Goal: Task Accomplishment & Management: Complete application form

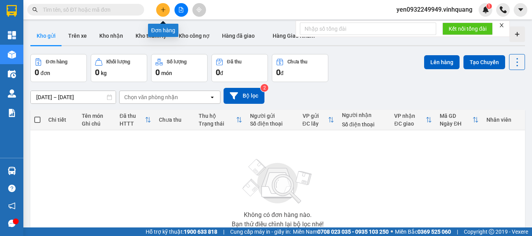
click at [163, 9] on icon "plus" at bounding box center [163, 9] width 0 height 4
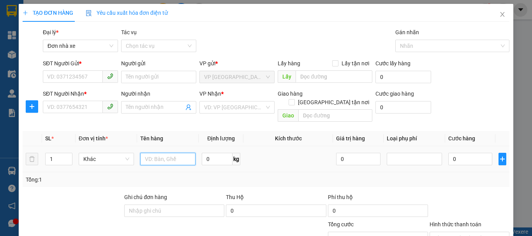
click at [166, 153] on input "text" at bounding box center [167, 159] width 55 height 12
type input "01 túi nem chua"
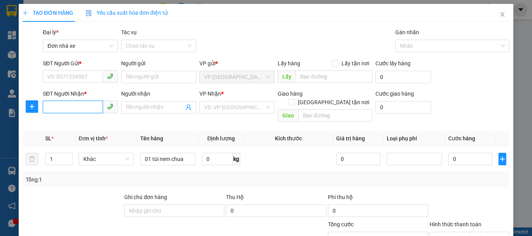
click at [60, 106] on input "SĐT Người Nhận *" at bounding box center [73, 107] width 60 height 12
type input "0984888155"
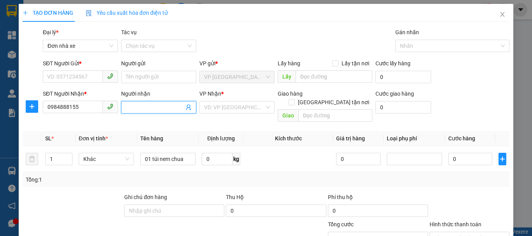
click at [136, 111] on input "Người nhận" at bounding box center [155, 107] width 58 height 9
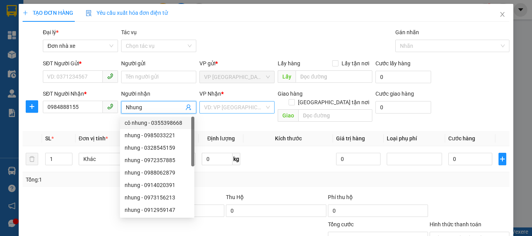
type input "Nhung"
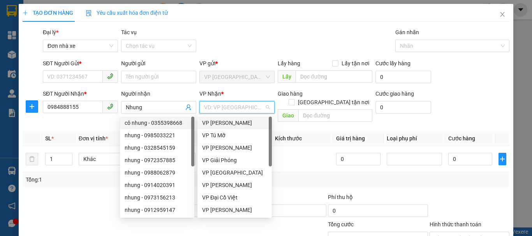
click at [230, 105] on input "search" at bounding box center [234, 108] width 60 height 12
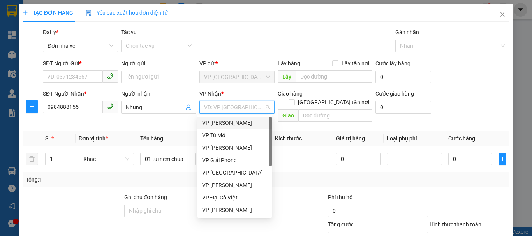
click at [230, 105] on input "search" at bounding box center [234, 108] width 60 height 12
click at [227, 137] on div "VP Tú Mỡ" at bounding box center [234, 135] width 65 height 9
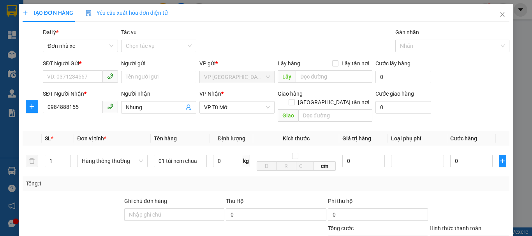
click at [282, 182] on div "Tổng: 1" at bounding box center [266, 183] width 486 height 15
click at [220, 155] on input "0" at bounding box center [227, 161] width 29 height 12
type input "6"
click at [360, 156] on input "0" at bounding box center [363, 161] width 42 height 12
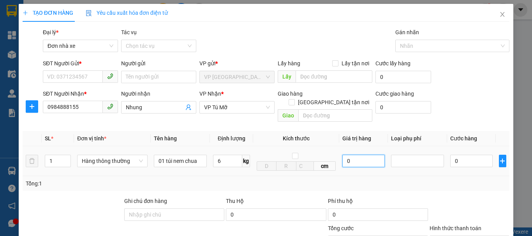
click at [360, 156] on input "0" at bounding box center [363, 161] width 42 height 12
type input "40.000"
click at [360, 156] on input "0" at bounding box center [363, 161] width 42 height 12
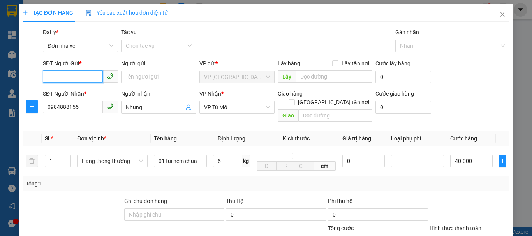
click at [70, 76] on input "SĐT Người Gửi *" at bounding box center [73, 76] width 60 height 12
click at [86, 93] on div "0915960156 - Tuấn" at bounding box center [79, 92] width 65 height 9
type input "0915960156"
type input "Tuấn"
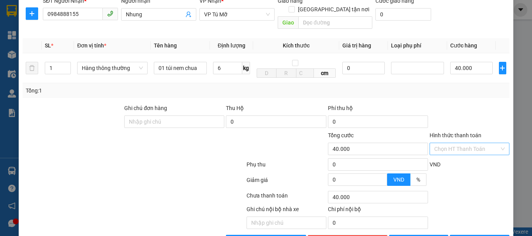
scroll to position [111, 0]
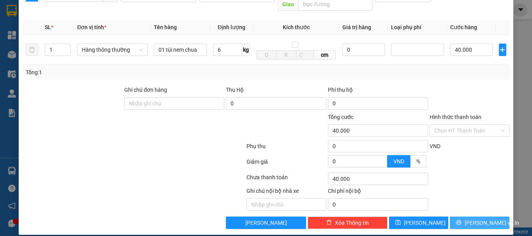
type input "0915960156"
click at [475, 219] on span "[PERSON_NAME] và In" at bounding box center [491, 223] width 54 height 9
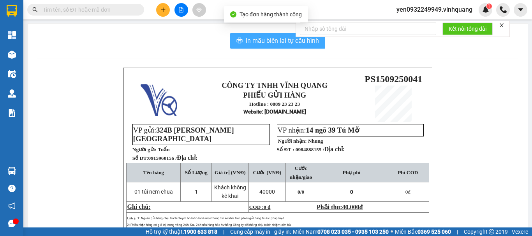
click at [276, 42] on span "In mẫu biên lai tự cấu hình" at bounding box center [282, 41] width 73 height 10
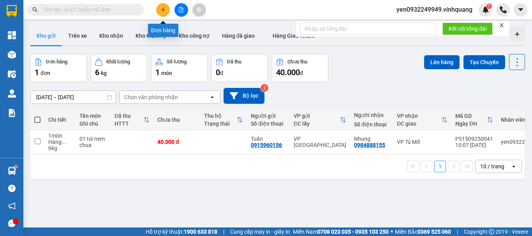
click at [162, 10] on icon "plus" at bounding box center [162, 9] width 5 height 5
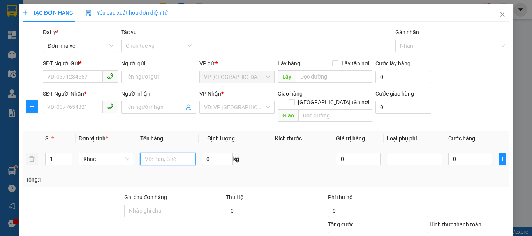
click at [180, 154] on input "text" at bounding box center [167, 159] width 55 height 12
type input "01 xốp trắng"
drag, startPoint x: 212, startPoint y: 150, endPoint x: 217, endPoint y: 151, distance: 5.3
click at [212, 153] on input "0" at bounding box center [217, 159] width 31 height 12
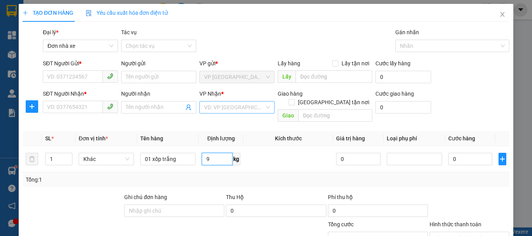
type input "9"
click at [234, 109] on input "search" at bounding box center [234, 108] width 60 height 12
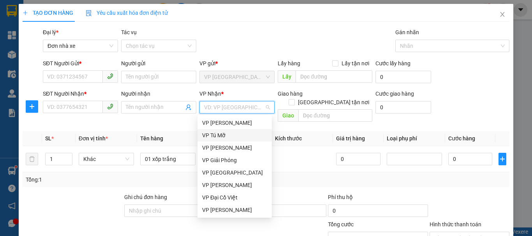
click at [229, 133] on div "VP Tú Mỡ" at bounding box center [234, 135] width 65 height 9
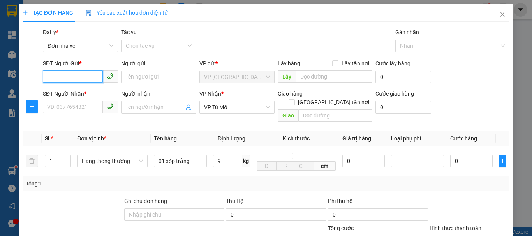
click at [67, 78] on input "SĐT Người Gửi *" at bounding box center [73, 76] width 60 height 12
type input "0904749111"
click at [73, 90] on div "0904749111 - thanh" at bounding box center [79, 92] width 65 height 9
type input "thanh"
type input "0904749111"
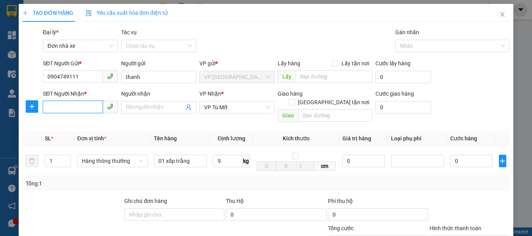
click at [82, 112] on input "SĐT Người Nhận *" at bounding box center [73, 107] width 60 height 12
type input "0916970033"
click at [151, 107] on input "Người nhận" at bounding box center [155, 107] width 58 height 9
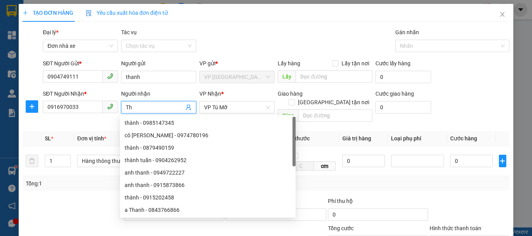
type input "T"
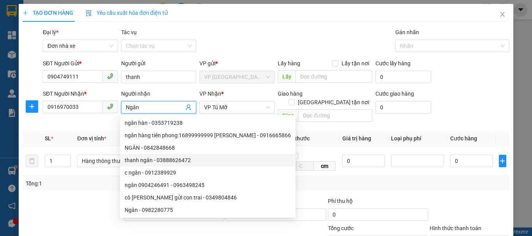
type input "Ngân"
click at [425, 179] on div "Tổng: 1" at bounding box center [266, 183] width 480 height 9
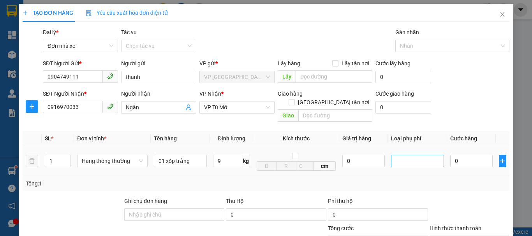
click at [411, 156] on div at bounding box center [417, 160] width 49 height 9
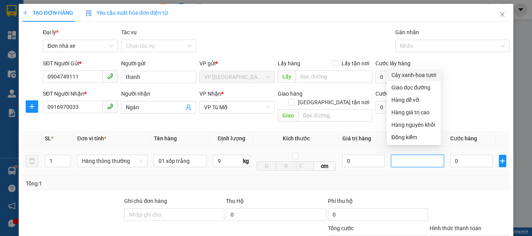
click at [411, 156] on div at bounding box center [417, 160] width 49 height 9
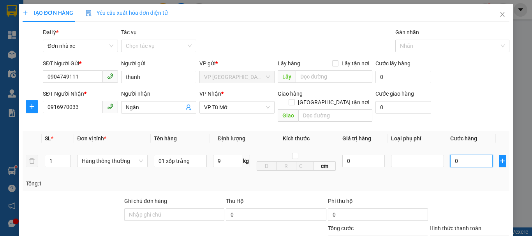
click at [456, 156] on input "0" at bounding box center [471, 161] width 42 height 12
type input "4"
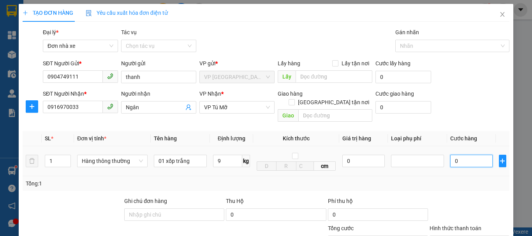
type input "4"
type input "40"
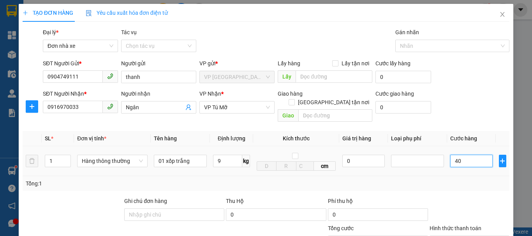
type input "400"
type input "4.000"
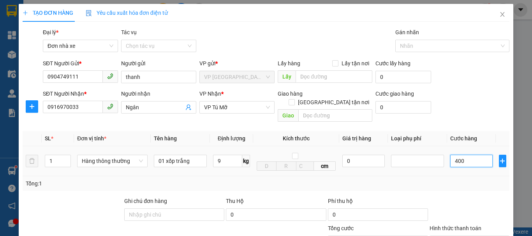
type input "4.000"
type input "40.000"
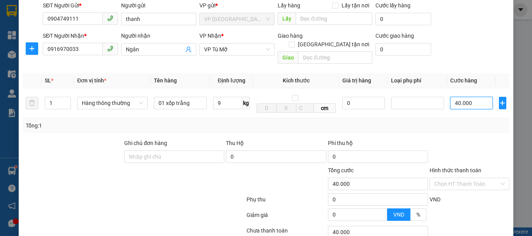
scroll to position [78, 0]
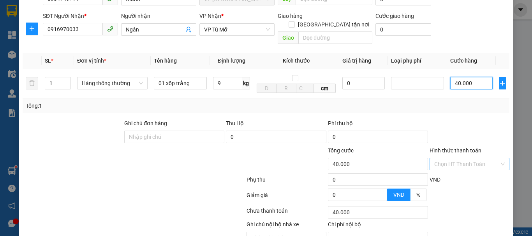
type input "40.000"
click at [458, 158] on input "Hình thức thanh toán" at bounding box center [466, 164] width 65 height 12
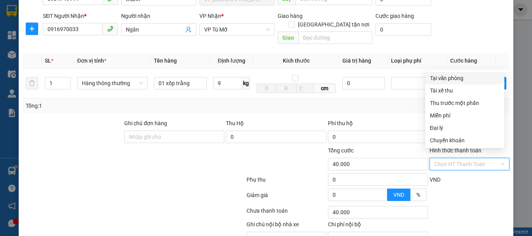
click at [451, 80] on div "Tại văn phòng" at bounding box center [465, 78] width 70 height 9
type input "0"
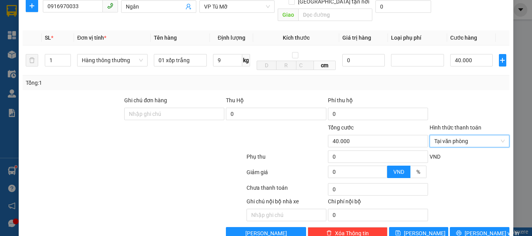
scroll to position [111, 0]
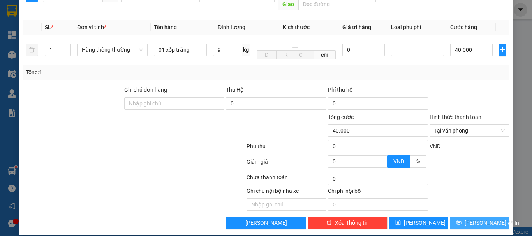
click at [479, 219] on span "[PERSON_NAME] và In" at bounding box center [491, 223] width 54 height 9
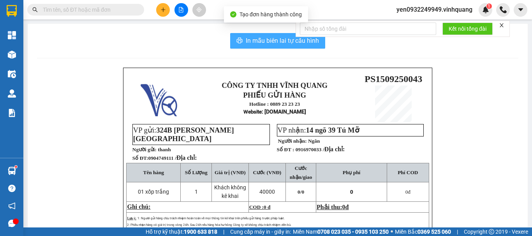
click at [268, 39] on span "In mẫu biên lai tự cấu hình" at bounding box center [282, 41] width 73 height 10
